Goal: Transaction & Acquisition: Purchase product/service

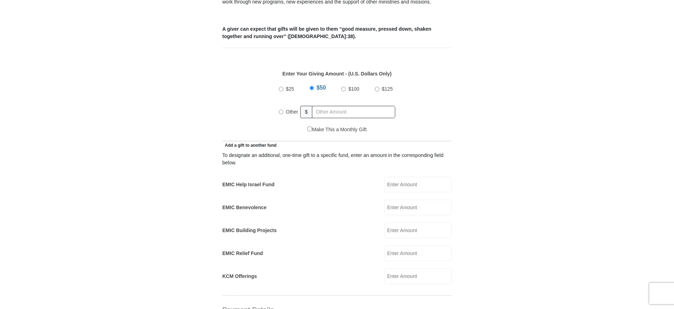
scroll to position [288, 0]
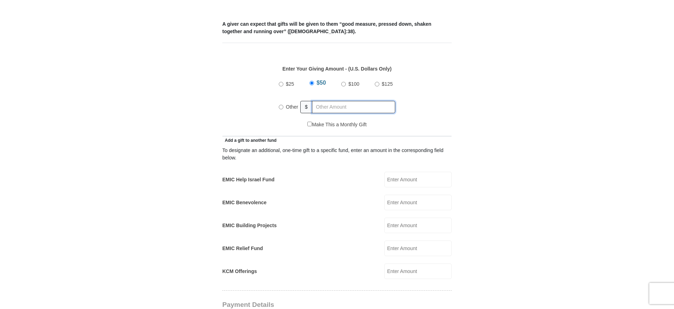
radio input "true"
click at [324, 101] on input "text" at bounding box center [354, 107] width 81 height 12
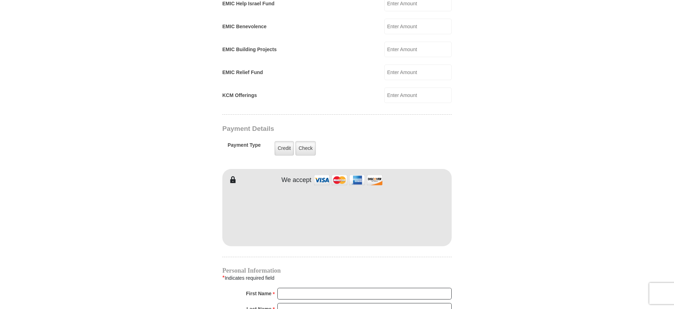
scroll to position [500, 0]
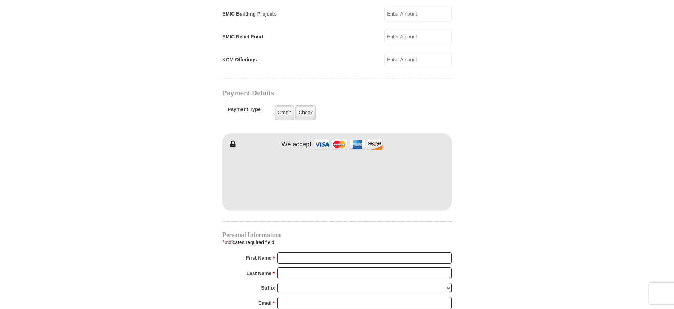
type input "600.00"
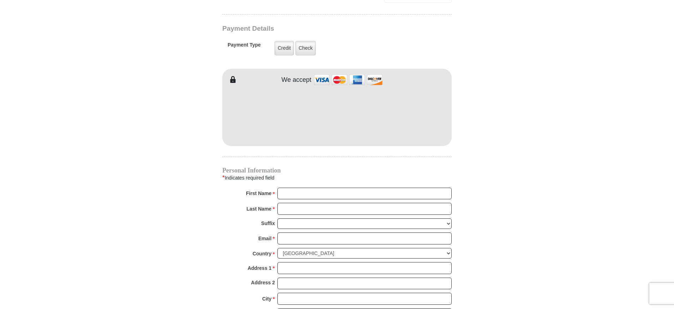
scroll to position [585, 0]
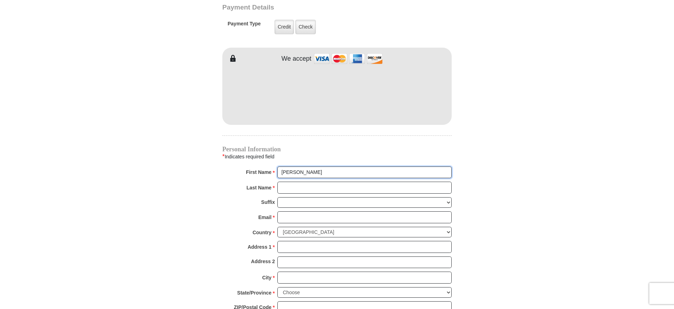
type input "[PERSON_NAME]"
type input "Rider"
type input "[EMAIL_ADDRESS][DOMAIN_NAME]"
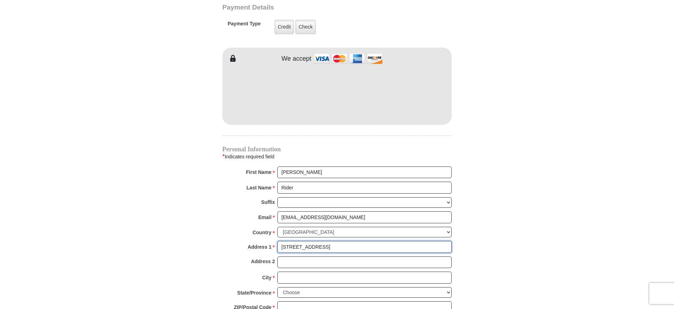
type input "[STREET_ADDRESS]"
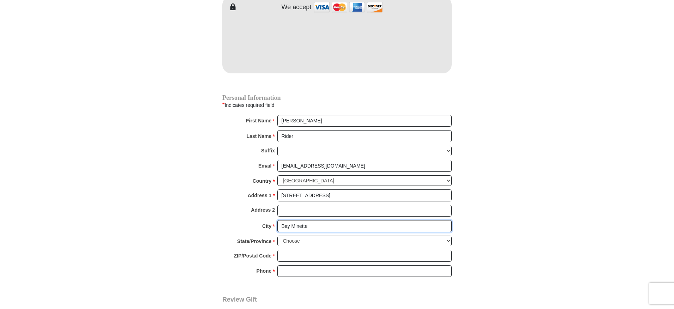
scroll to position [664, 0]
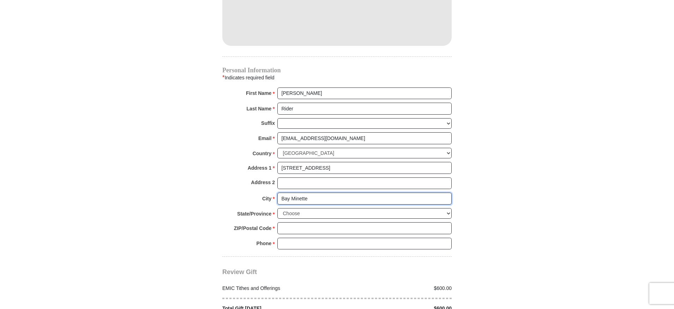
type input "Bay Minette"
select select "AL"
type input "36507"
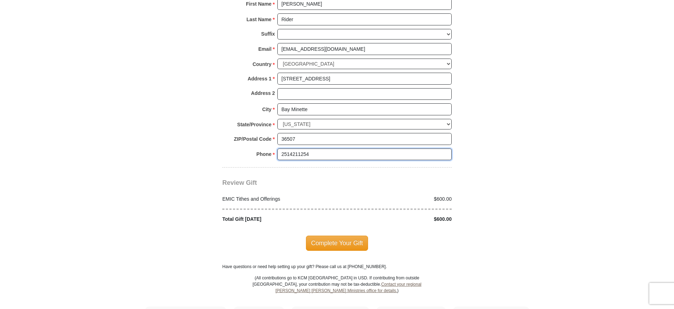
scroll to position [753, 0]
type input "2514211254"
click at [326, 236] on span "Complete Your Gift" at bounding box center [337, 243] width 62 height 15
